Goal: Register for event/course

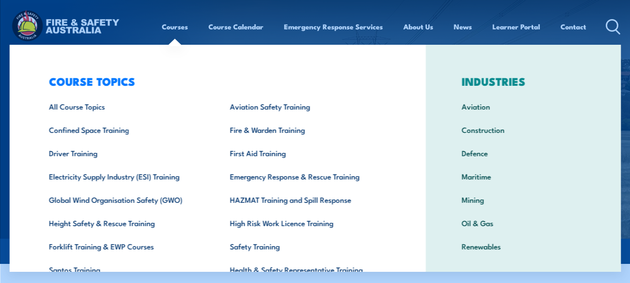
click at [171, 30] on link "Courses" at bounding box center [175, 26] width 26 height 22
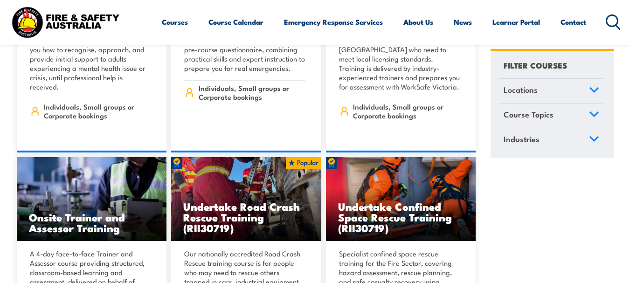
scroll to position [627, 0]
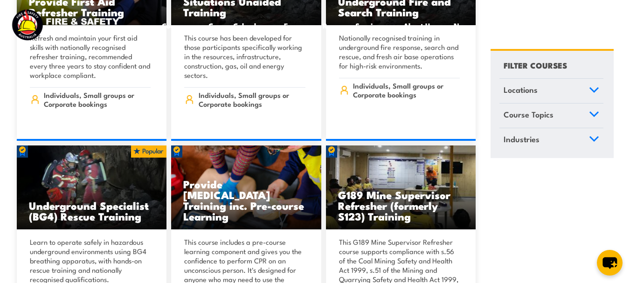
scroll to position [0, 0]
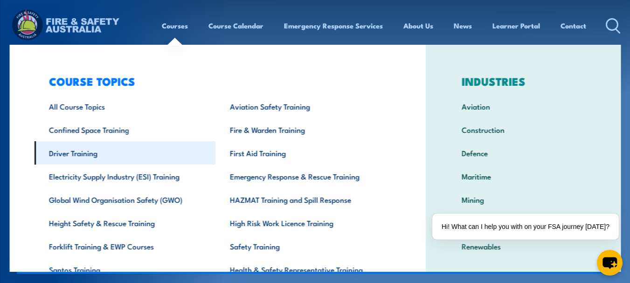
click at [105, 156] on link "Driver Training" at bounding box center [124, 152] width 181 height 23
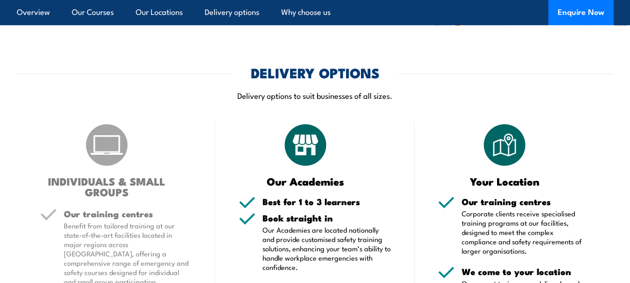
scroll to position [1683, 0]
